Goal: Task Accomplishment & Management: Complete application form

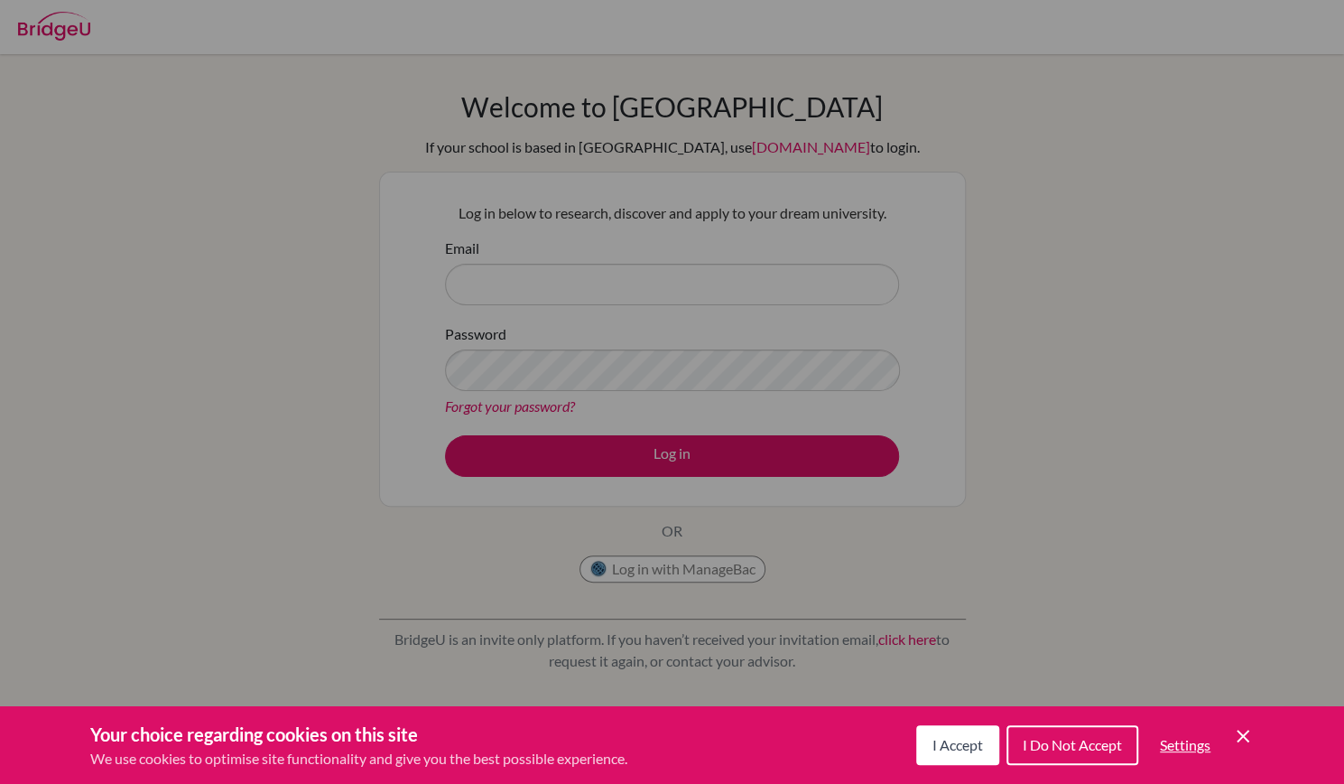
click at [1251, 750] on div "I Accept I Do Not Accept Settings Cookie Control Close Icon" at bounding box center [1085, 744] width 338 height 47
click at [1239, 734] on icon "Cookie Control Close Icon" at bounding box center [1243, 736] width 22 height 22
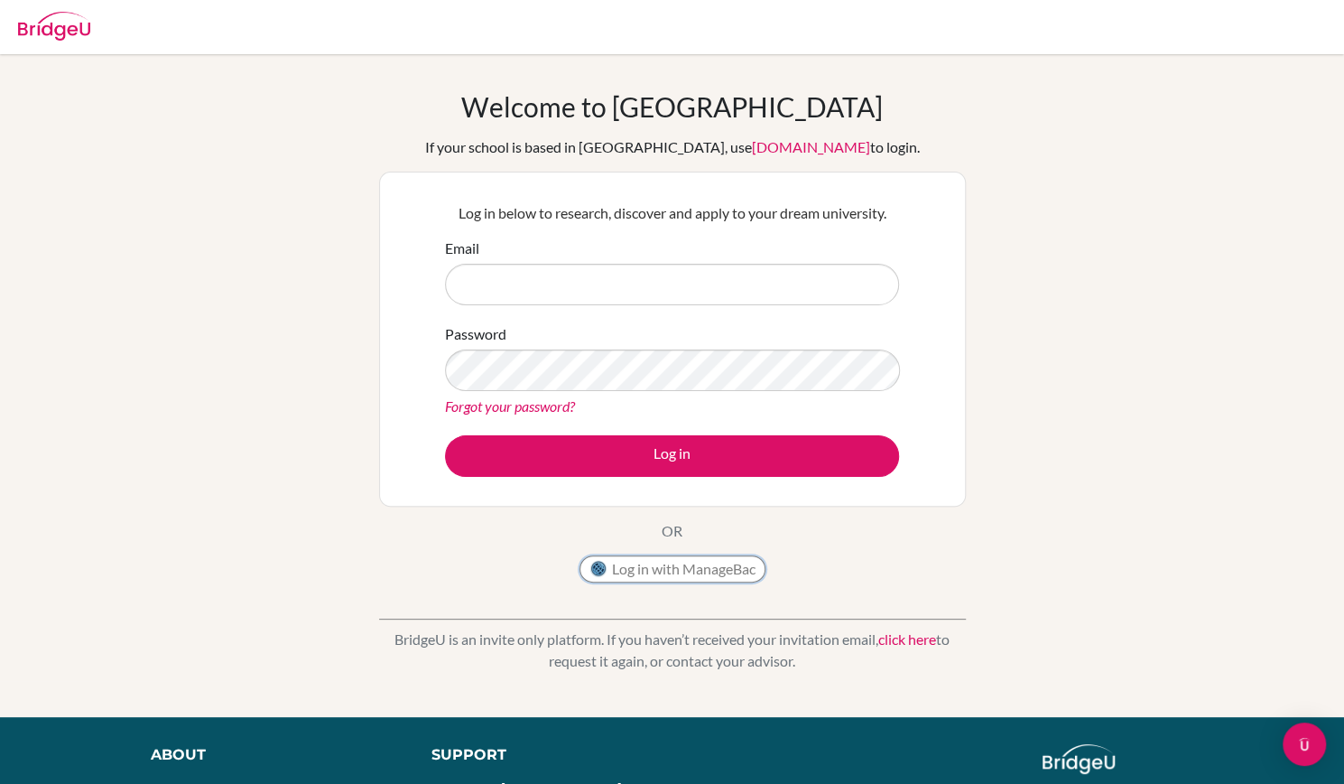
click at [684, 571] on button "Log in with ManageBac" at bounding box center [673, 568] width 186 height 27
click at [688, 571] on button "Log in with ManageBac" at bounding box center [673, 568] width 186 height 27
click at [665, 573] on button "Log in with ManageBac" at bounding box center [673, 568] width 186 height 27
type input "[EMAIL_ADDRESS][DOMAIN_NAME]"
click at [445, 435] on button "Log in" at bounding box center [672, 456] width 454 height 42
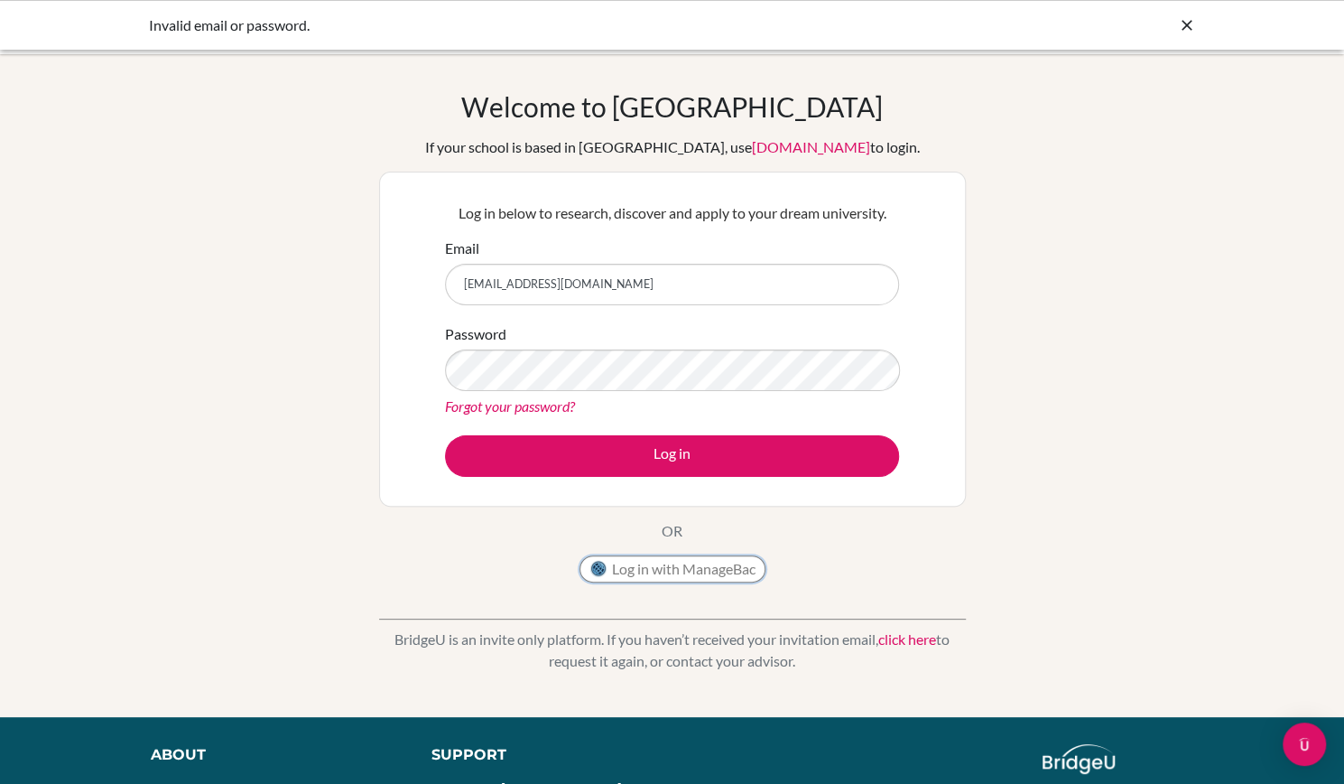
click at [663, 577] on button "Log in with ManageBac" at bounding box center [673, 568] width 186 height 27
